Goal: Navigation & Orientation: Find specific page/section

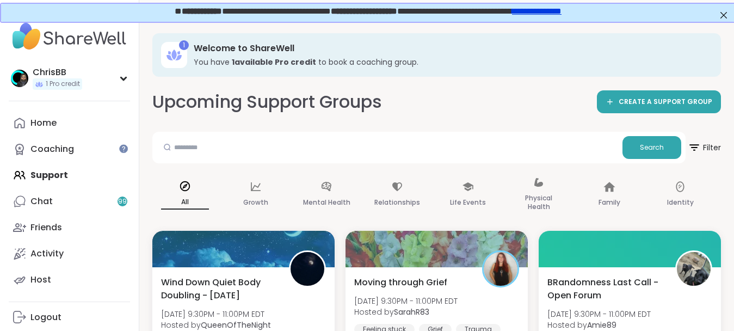
click at [42, 178] on div "Home Coaching Support Chat 99 Friends Activity Host" at bounding box center [69, 201] width 121 height 183
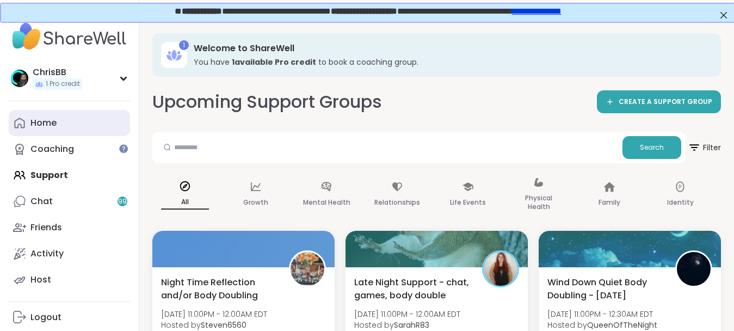
click at [45, 123] on div "Home" at bounding box center [43, 123] width 26 height 12
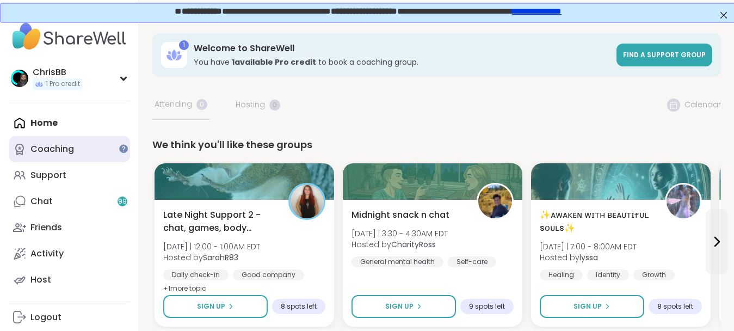
click at [45, 148] on div "Coaching" at bounding box center [52, 149] width 44 height 12
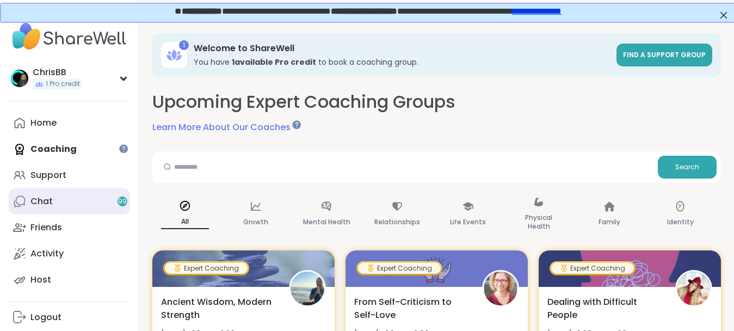
click at [43, 205] on div "Chat 99" at bounding box center [41, 201] width 22 height 12
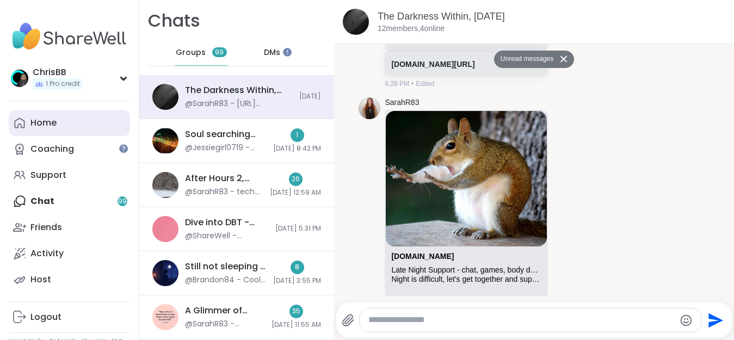
click at [47, 124] on div "Home" at bounding box center [43, 123] width 26 height 12
